Goal: Information Seeking & Learning: Check status

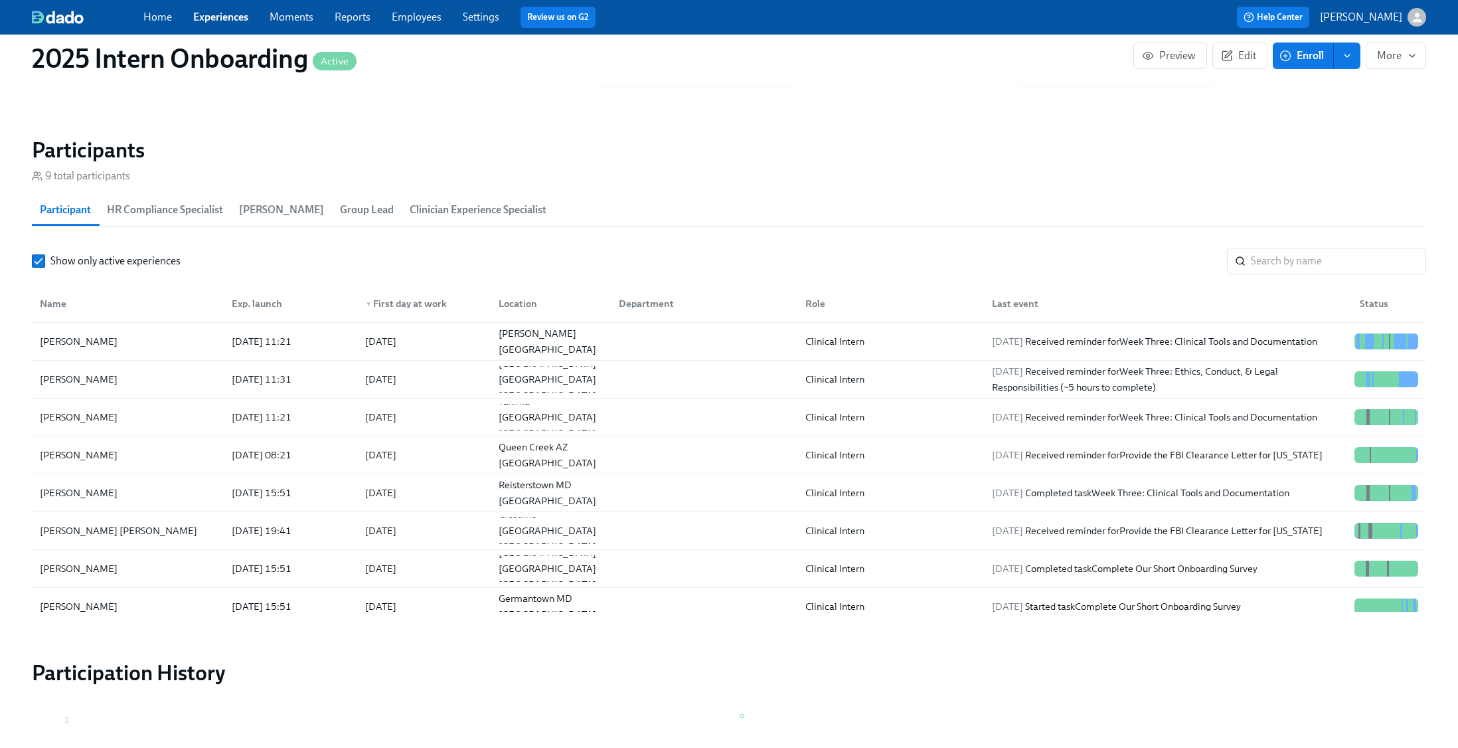
scroll to position [1009, 0]
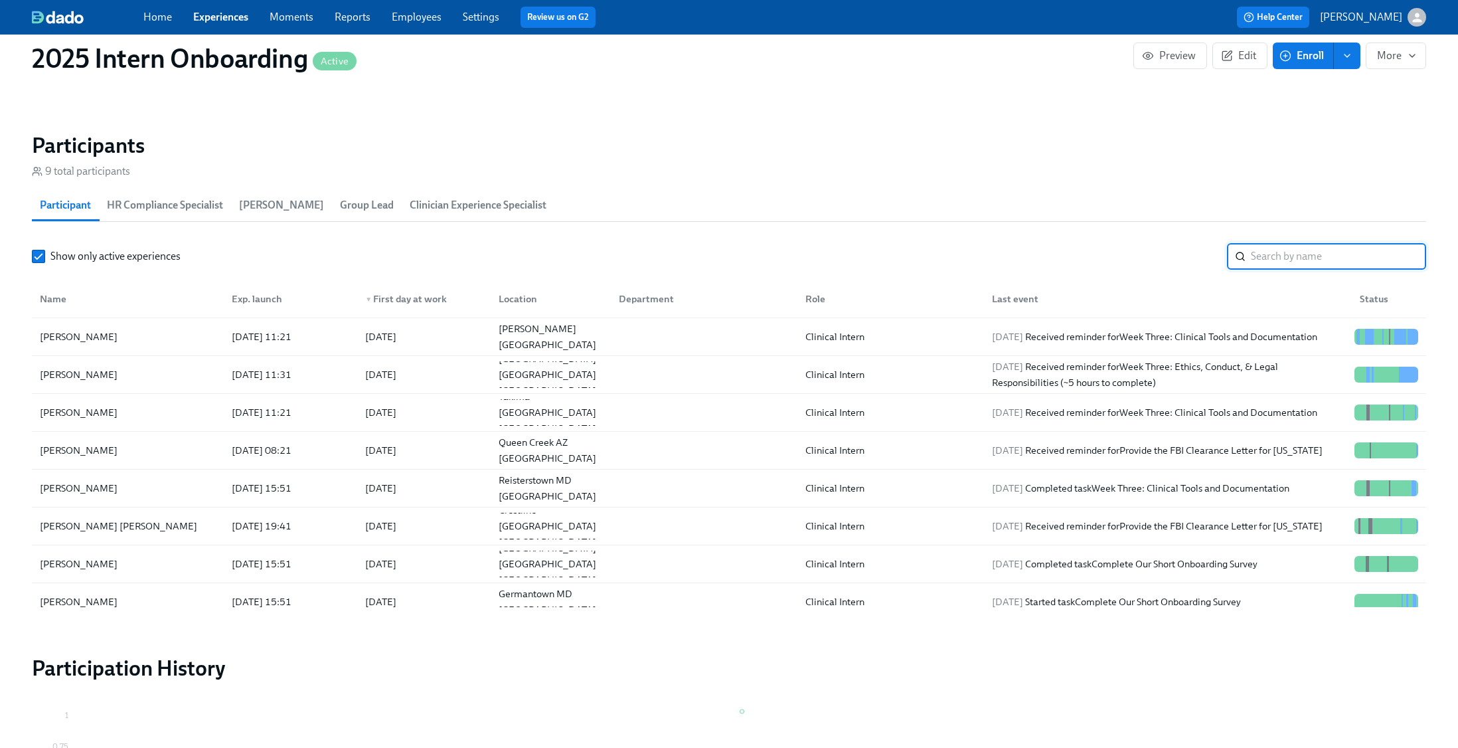
click at [1281, 263] on input "search" at bounding box center [1338, 256] width 175 height 27
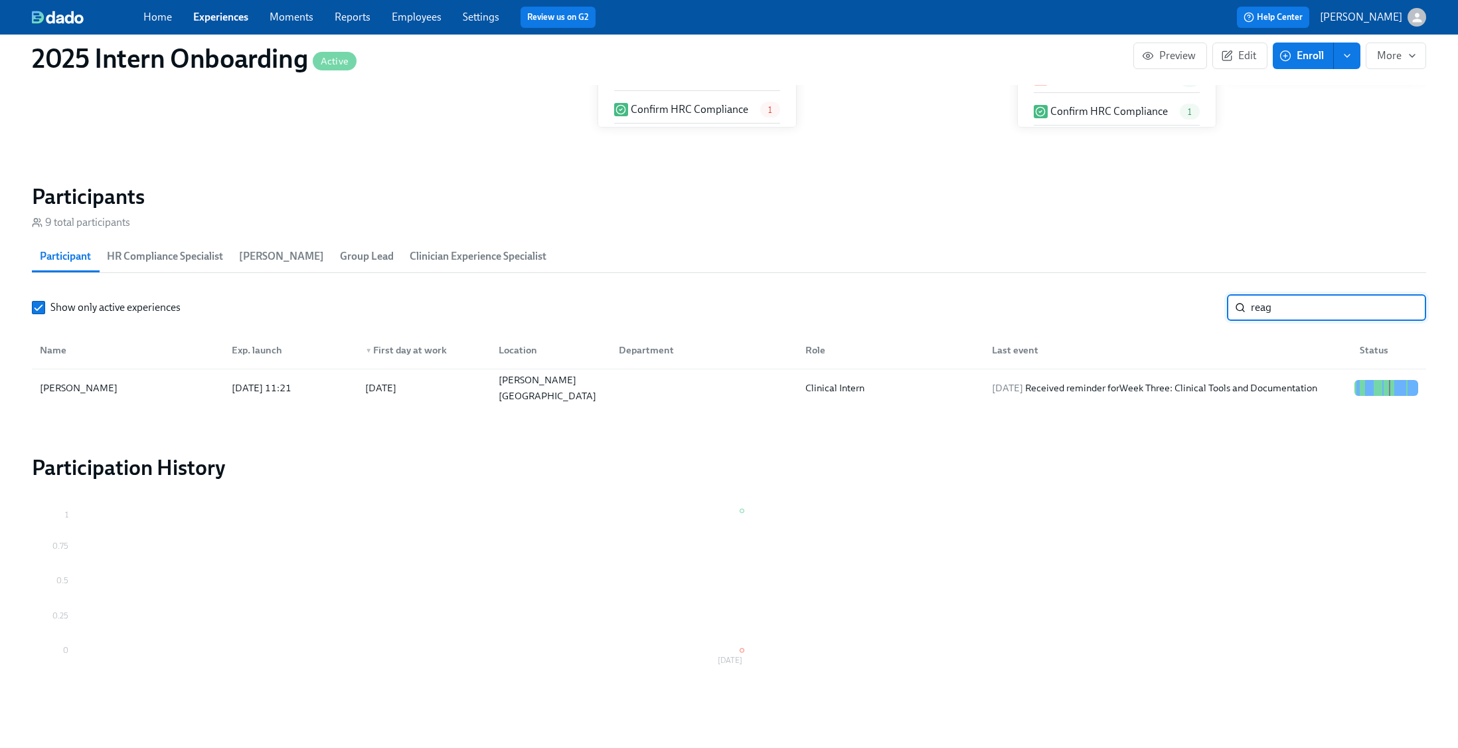
scroll to position [959, 0]
type input "reag"
click at [945, 382] on div "Clinical Intern" at bounding box center [888, 387] width 187 height 27
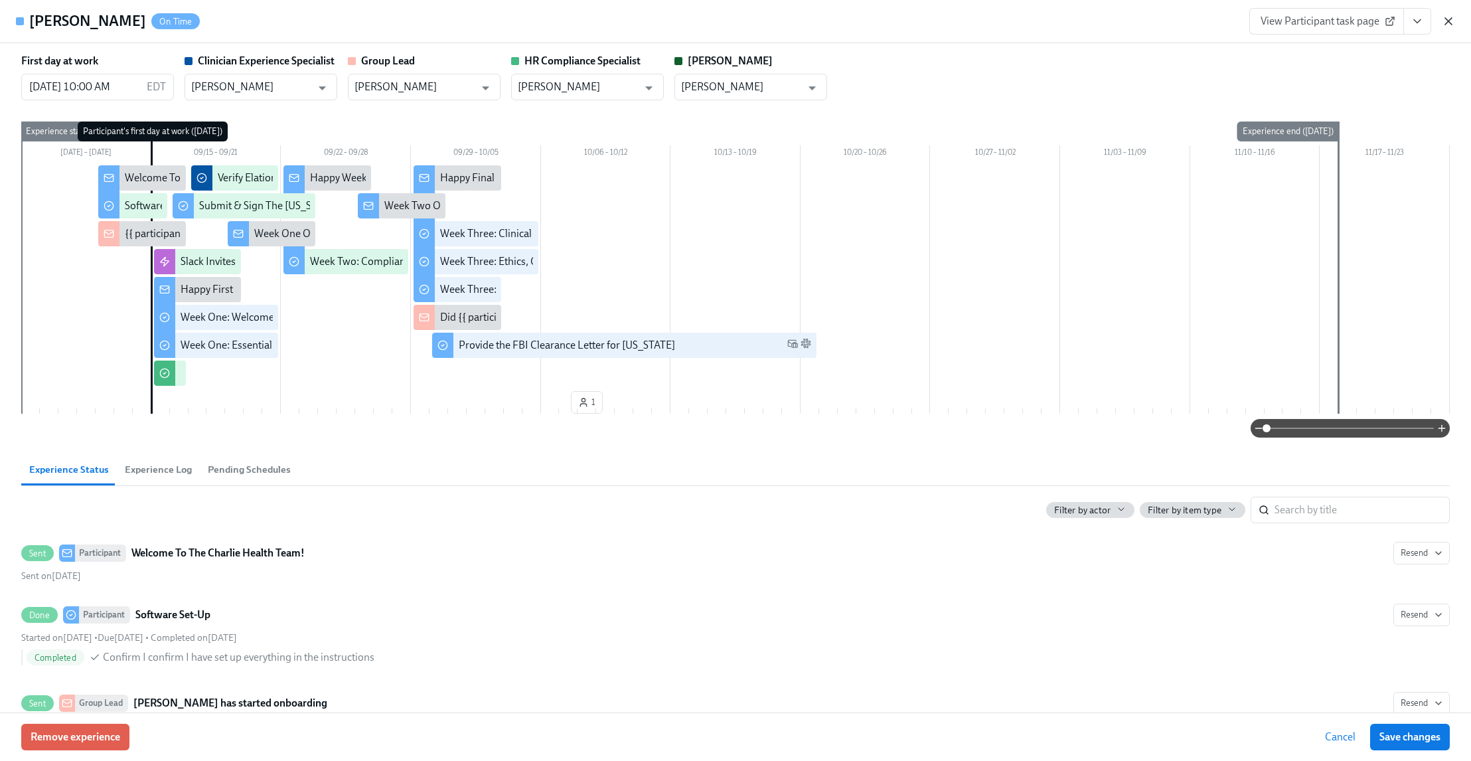
click at [1447, 20] on icon "button" at bounding box center [1448, 21] width 7 height 7
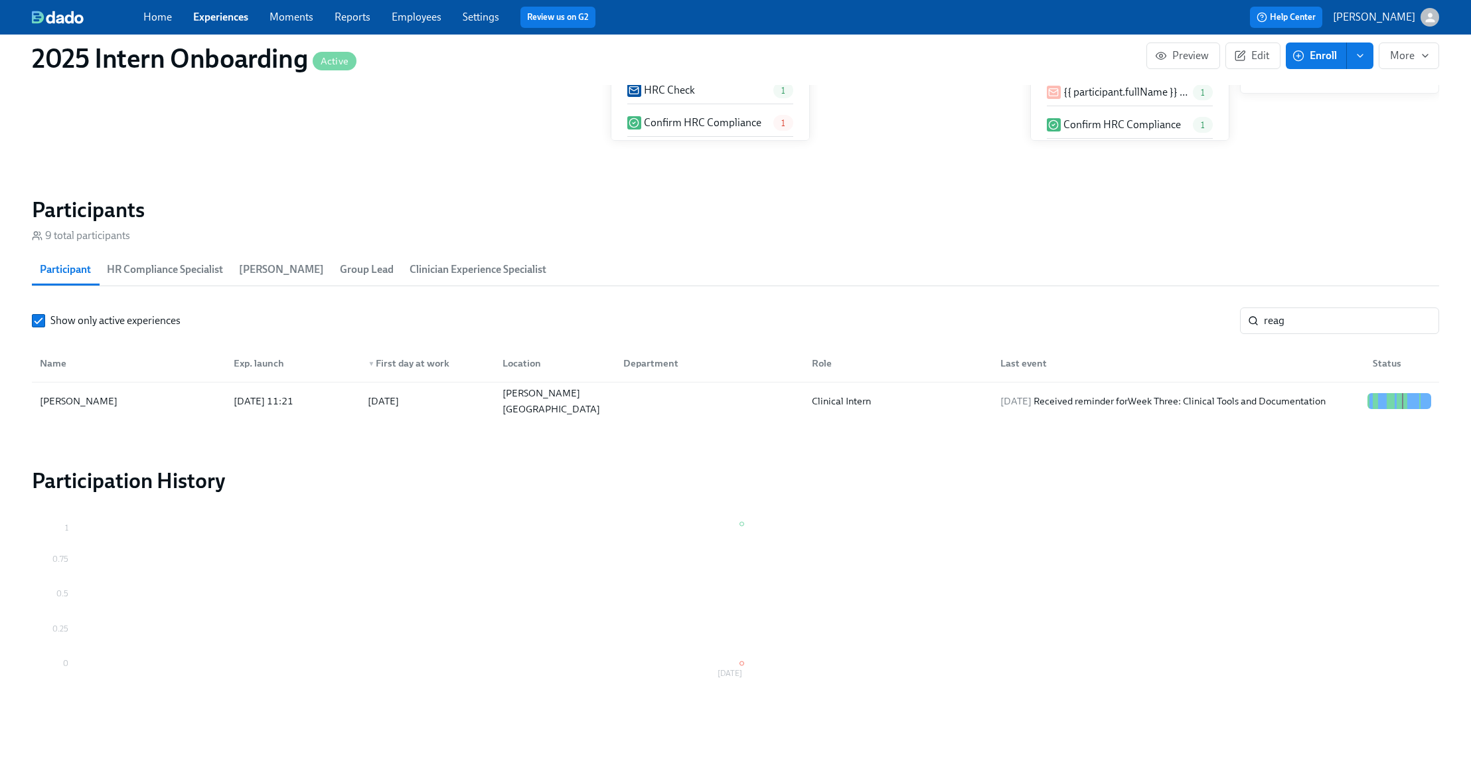
scroll to position [0, 4037]
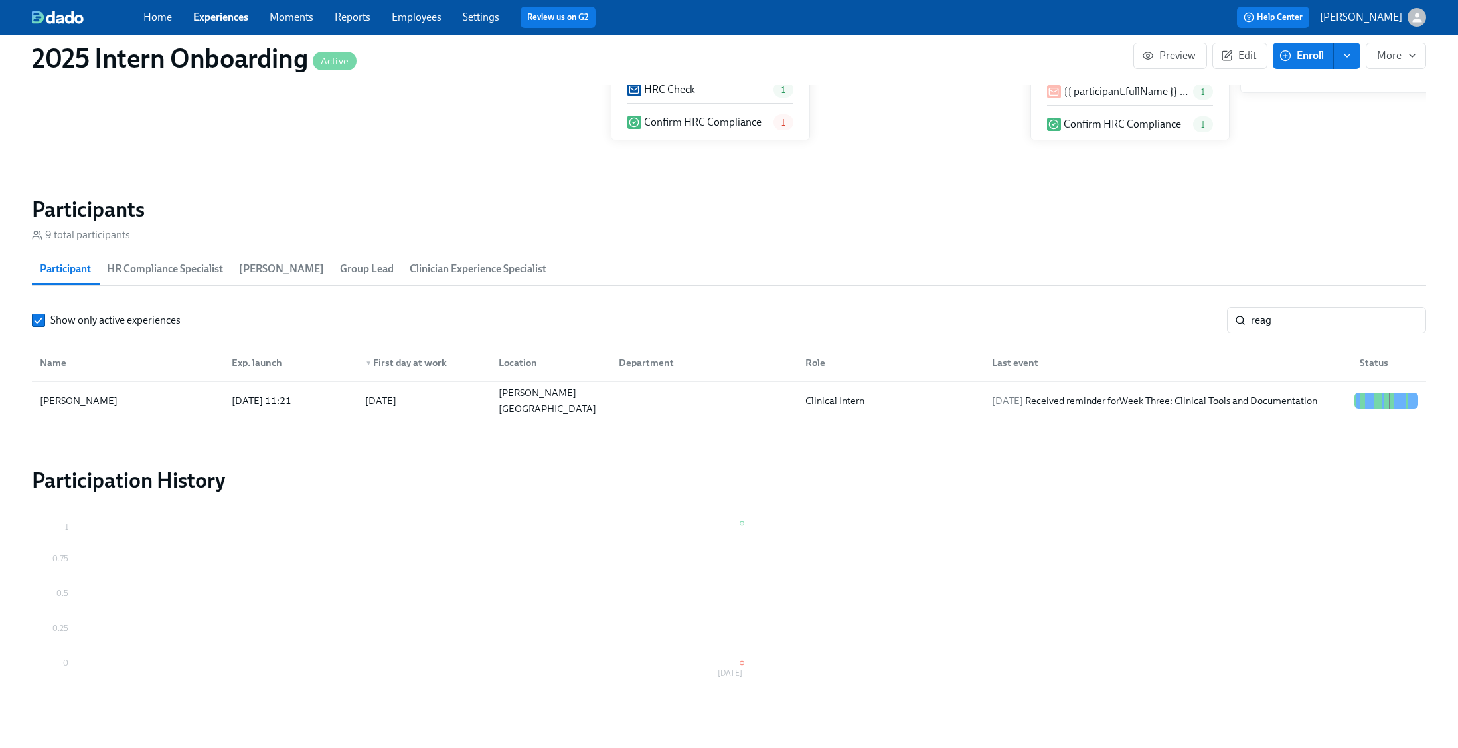
click at [477, 372] on div "▼ First day at work" at bounding box center [421, 362] width 133 height 27
click at [480, 392] on div "[DATE]" at bounding box center [421, 400] width 133 height 27
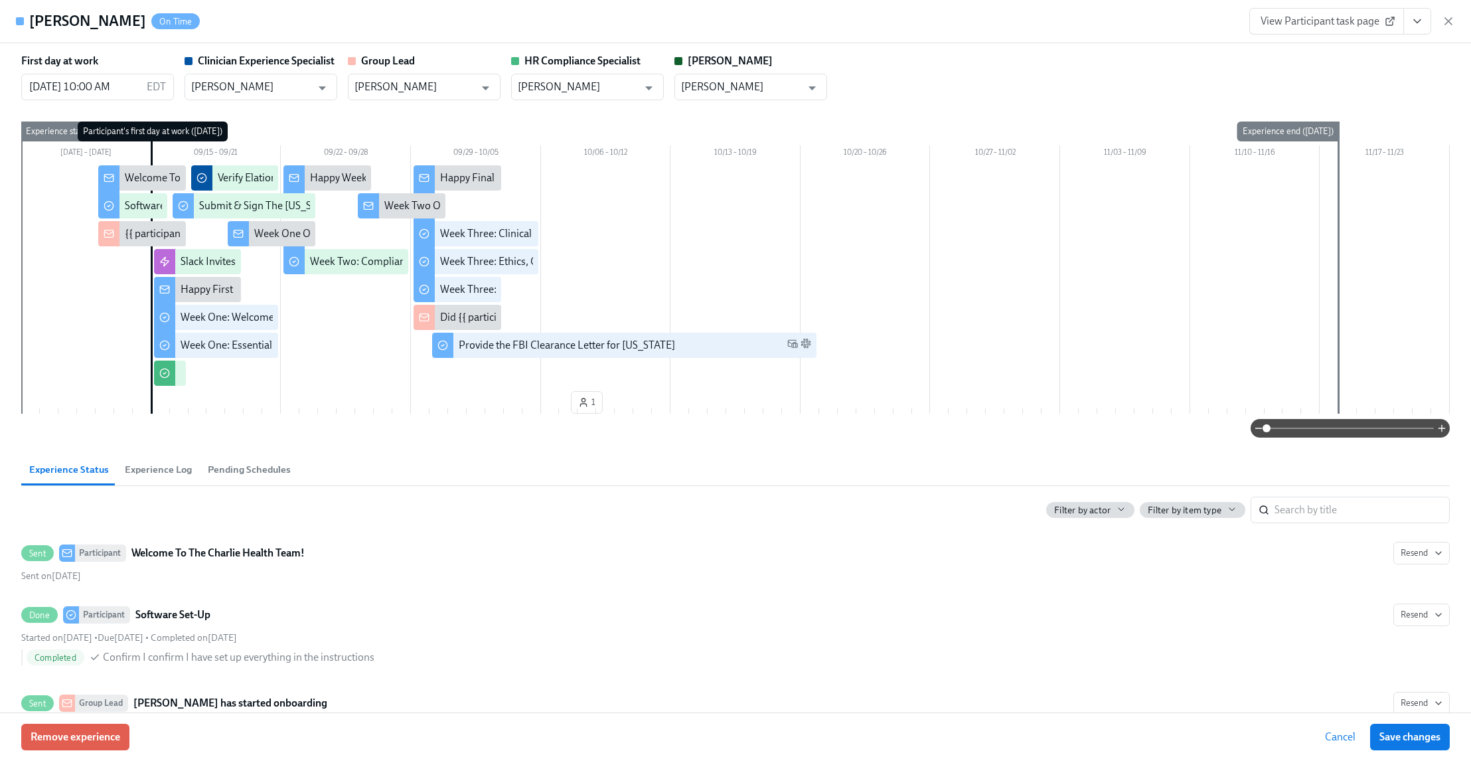
click at [250, 470] on span "Pending Schedules" at bounding box center [249, 469] width 83 height 15
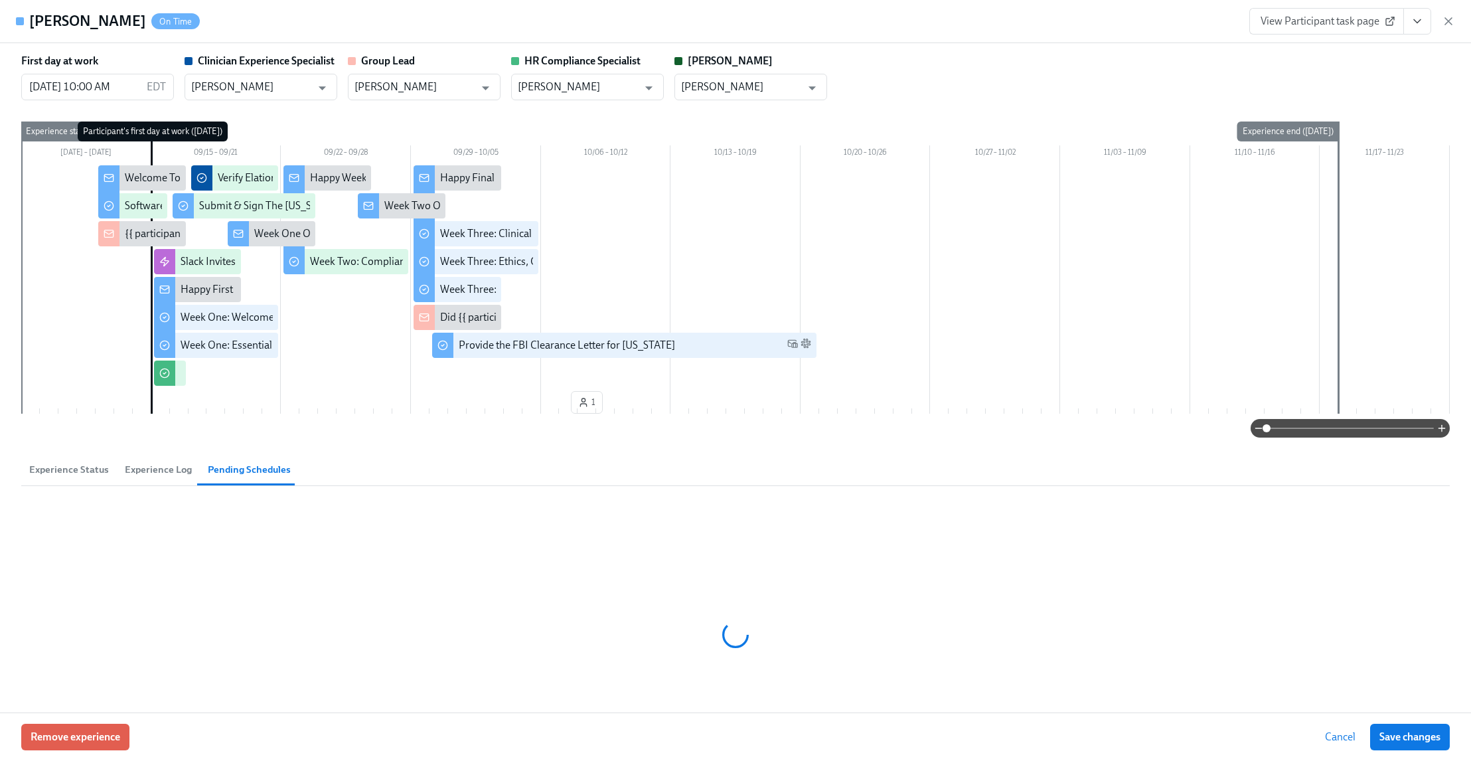
click at [147, 474] on span "Experience Log" at bounding box center [158, 469] width 67 height 15
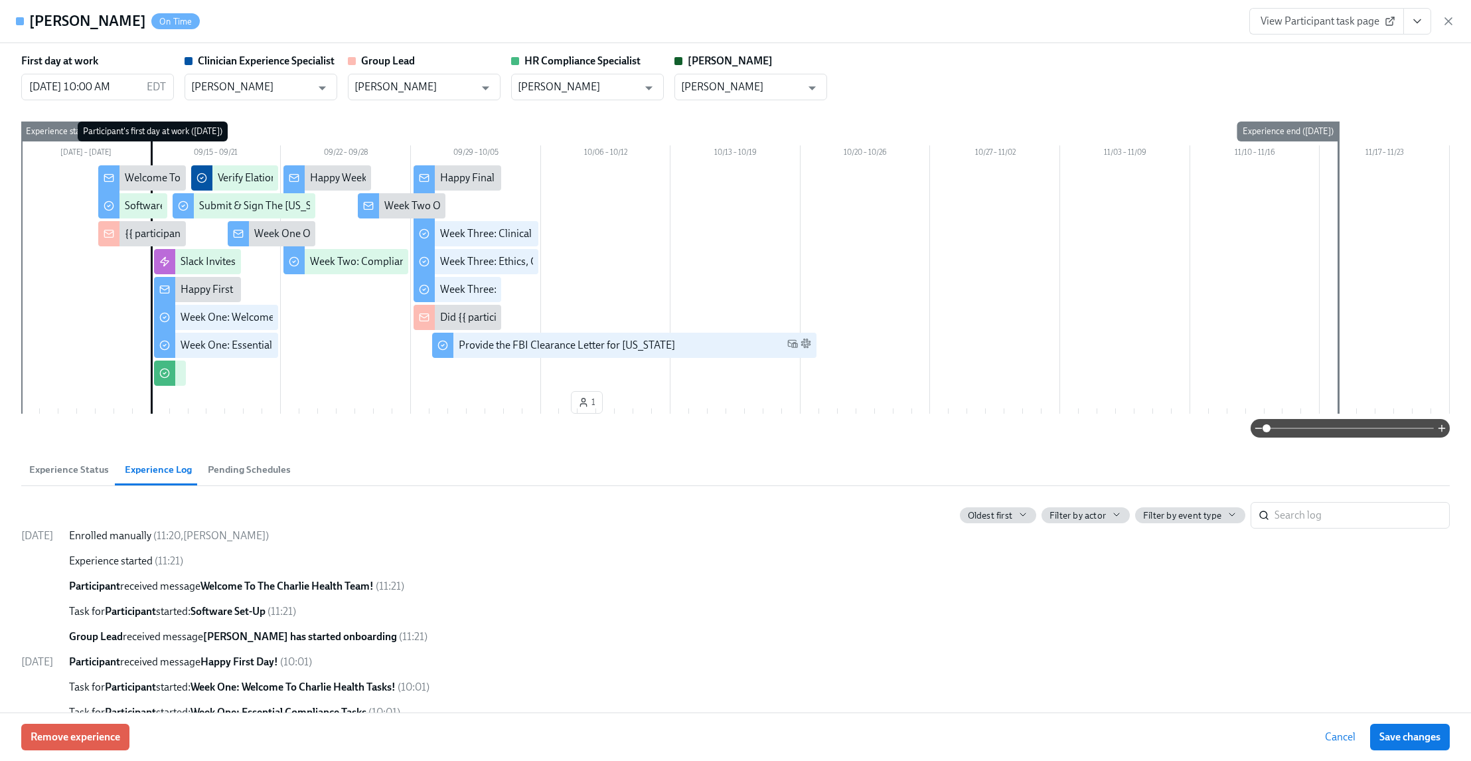
click at [86, 464] on span "Experience Status" at bounding box center [69, 469] width 80 height 15
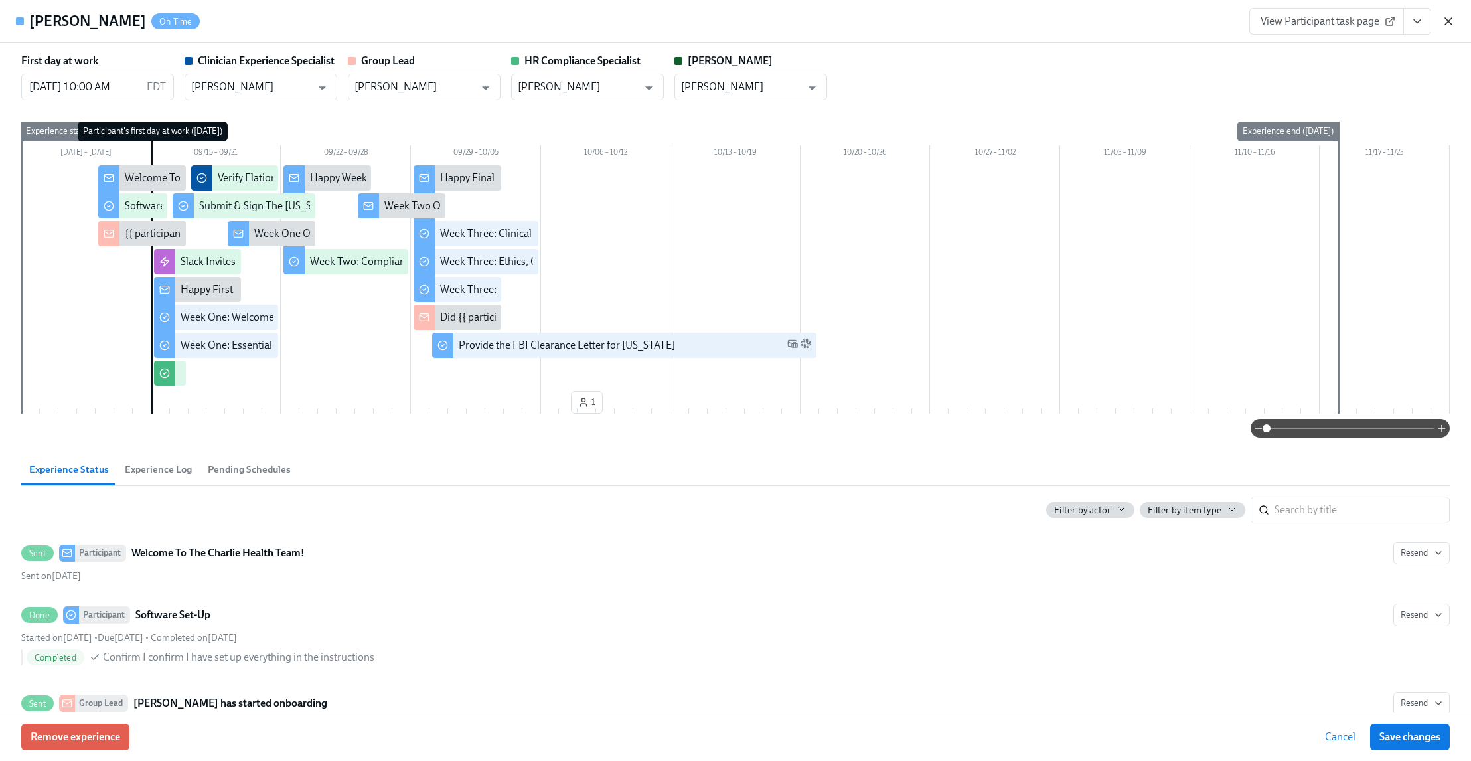
click at [1453, 17] on icon "button" at bounding box center [1448, 21] width 13 height 13
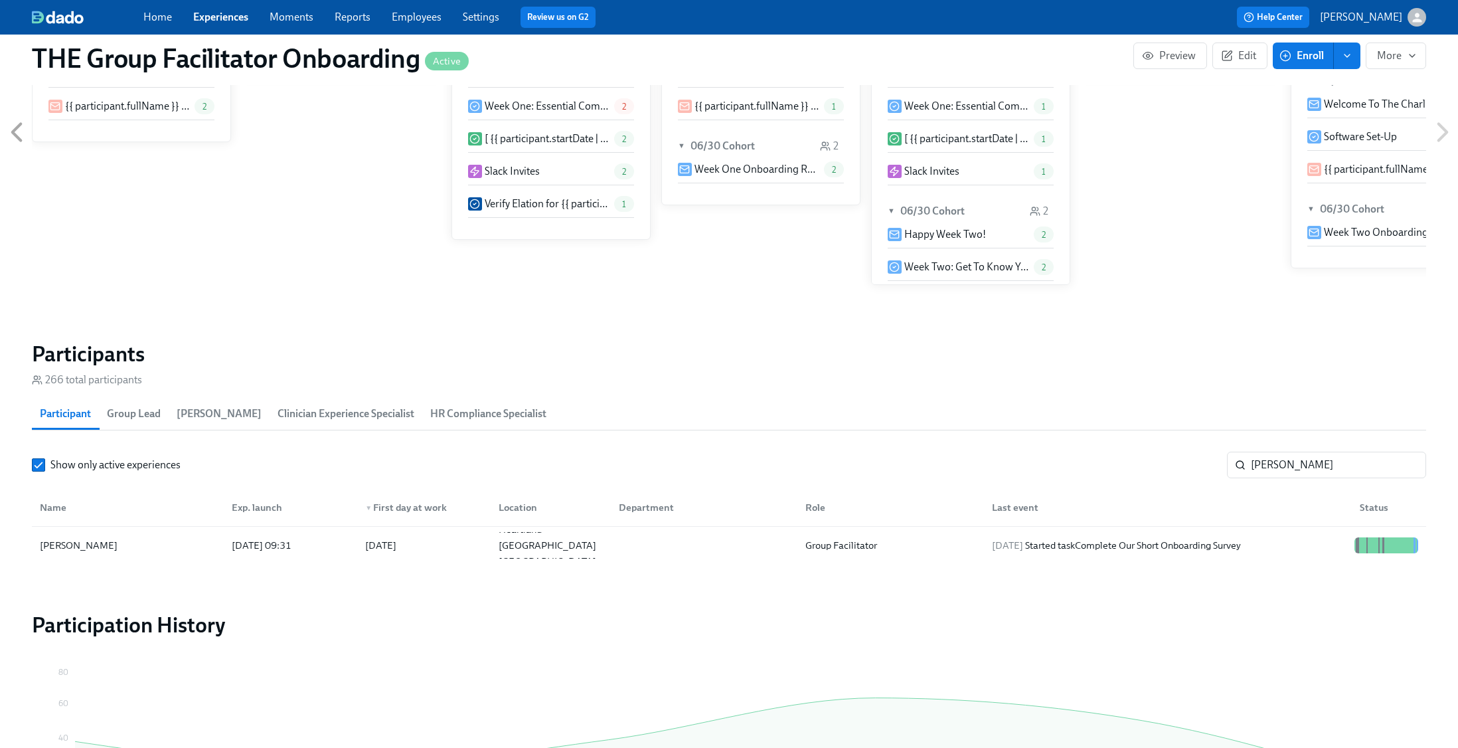
scroll to position [0, 19156]
